Goal: Transaction & Acquisition: Purchase product/service

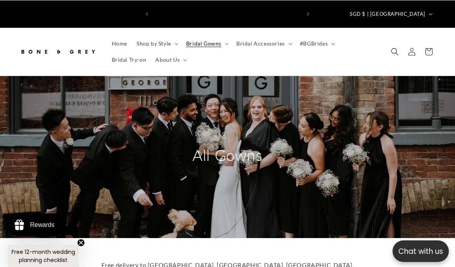
scroll to position [0, 147]
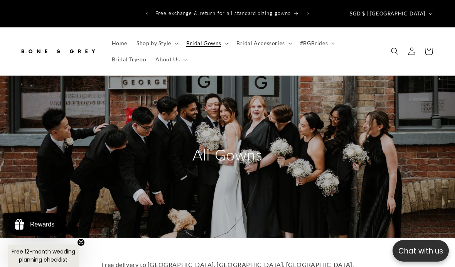
click at [227, 38] on summary "Bridal Gowns" at bounding box center [207, 43] width 50 height 16
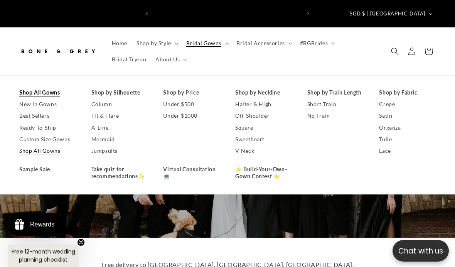
click at [54, 87] on link "Shop All Gowns" at bounding box center [47, 93] width 57 height 12
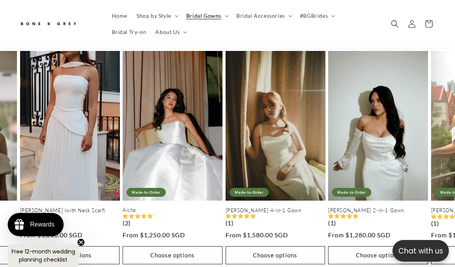
scroll to position [0, 308]
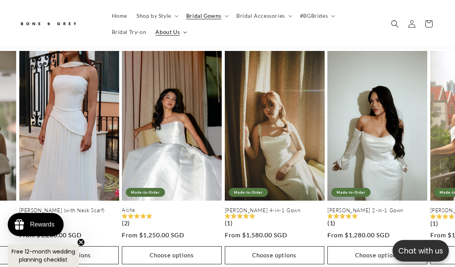
click at [179, 39] on summary "About Us" at bounding box center [170, 32] width 39 height 16
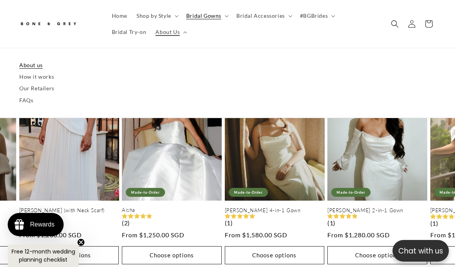
click at [33, 65] on link "About us" at bounding box center [227, 65] width 416 height 12
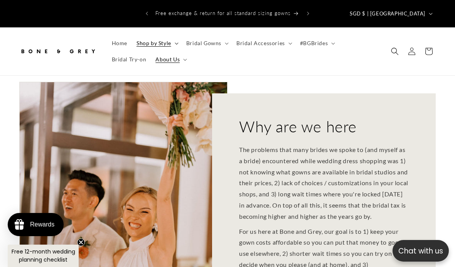
click at [175, 42] on icon at bounding box center [177, 43] width 4 height 2
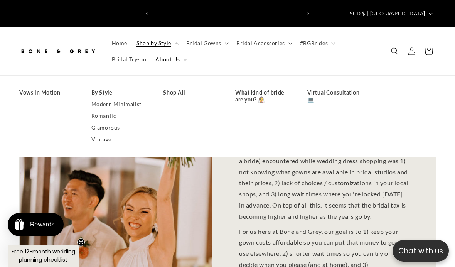
scroll to position [0, 294]
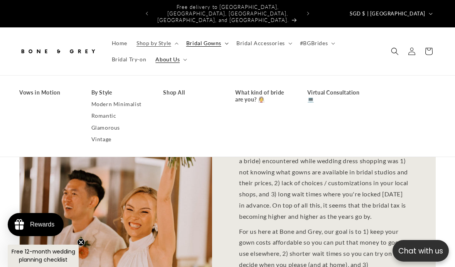
click at [217, 40] on span "Bridal Gowns" at bounding box center [203, 43] width 35 height 7
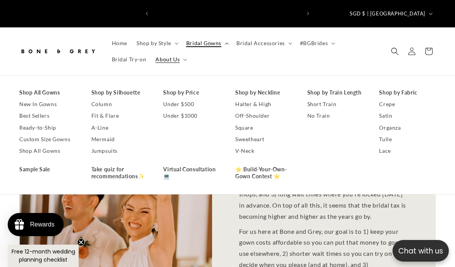
scroll to position [0, 147]
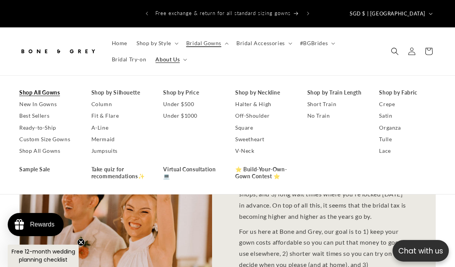
click at [57, 87] on link "Shop All Gowns" at bounding box center [47, 93] width 57 height 12
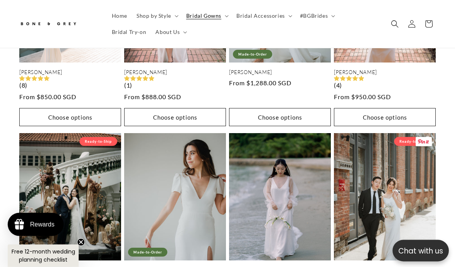
scroll to position [785, 0]
click at [411, 266] on link "Saravine" at bounding box center [385, 270] width 102 height 7
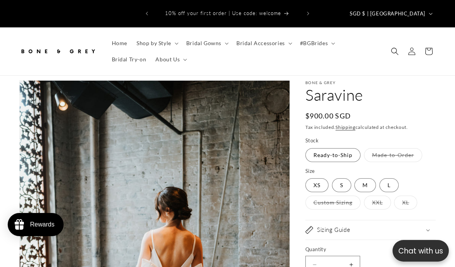
select select "**********"
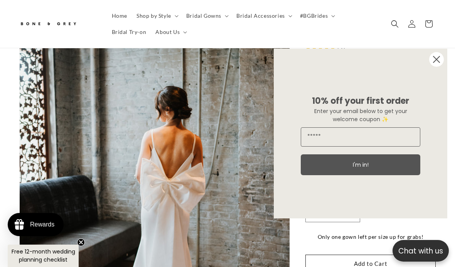
click at [439, 67] on circle "Close dialog" at bounding box center [436, 59] width 15 height 15
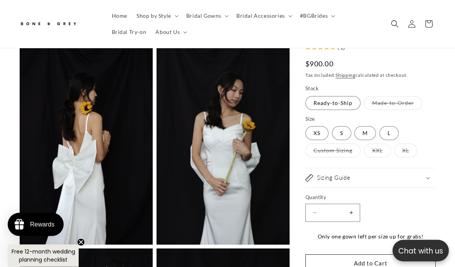
scroll to position [823, 0]
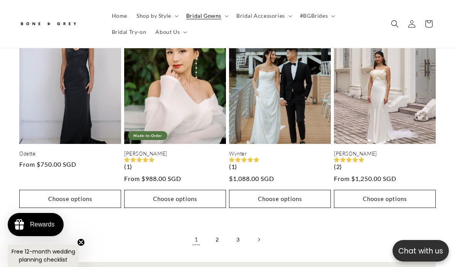
scroll to position [1677, 0]
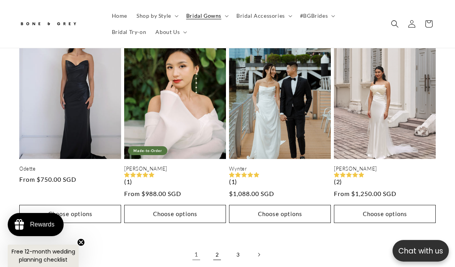
click at [218, 246] on link "2" at bounding box center [217, 254] width 17 height 17
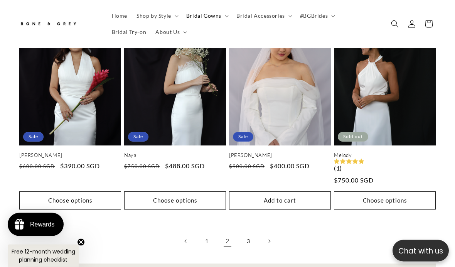
scroll to position [1691, 0]
click at [248, 233] on link "3" at bounding box center [248, 240] width 17 height 17
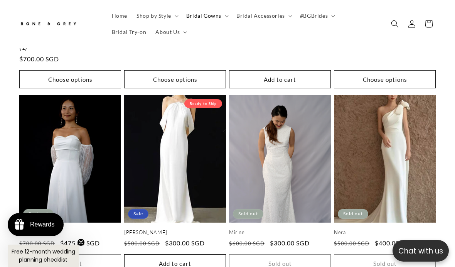
scroll to position [0, 147]
